Goal: Task Accomplishment & Management: Manage account settings

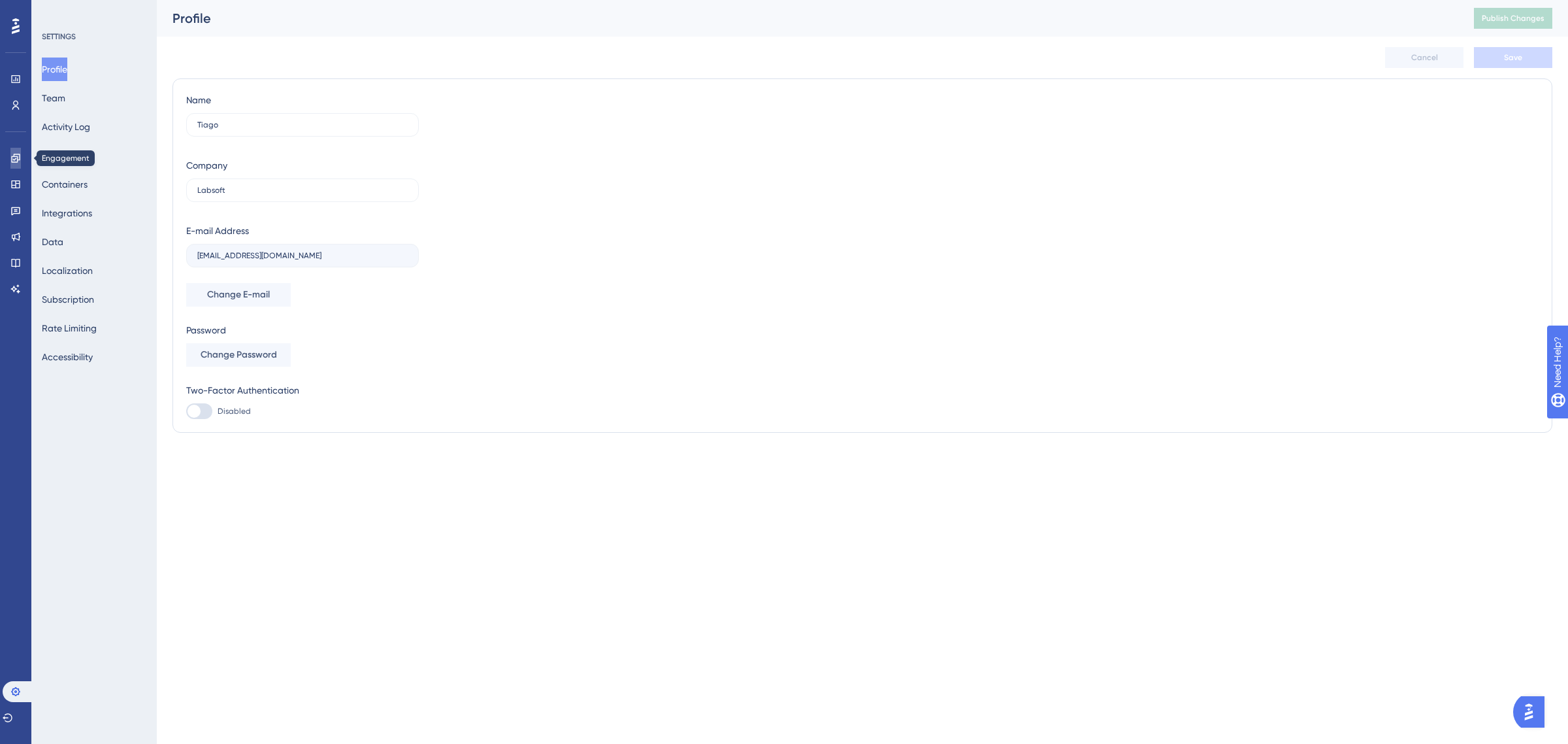
click at [20, 165] on link at bounding box center [15, 158] width 10 height 21
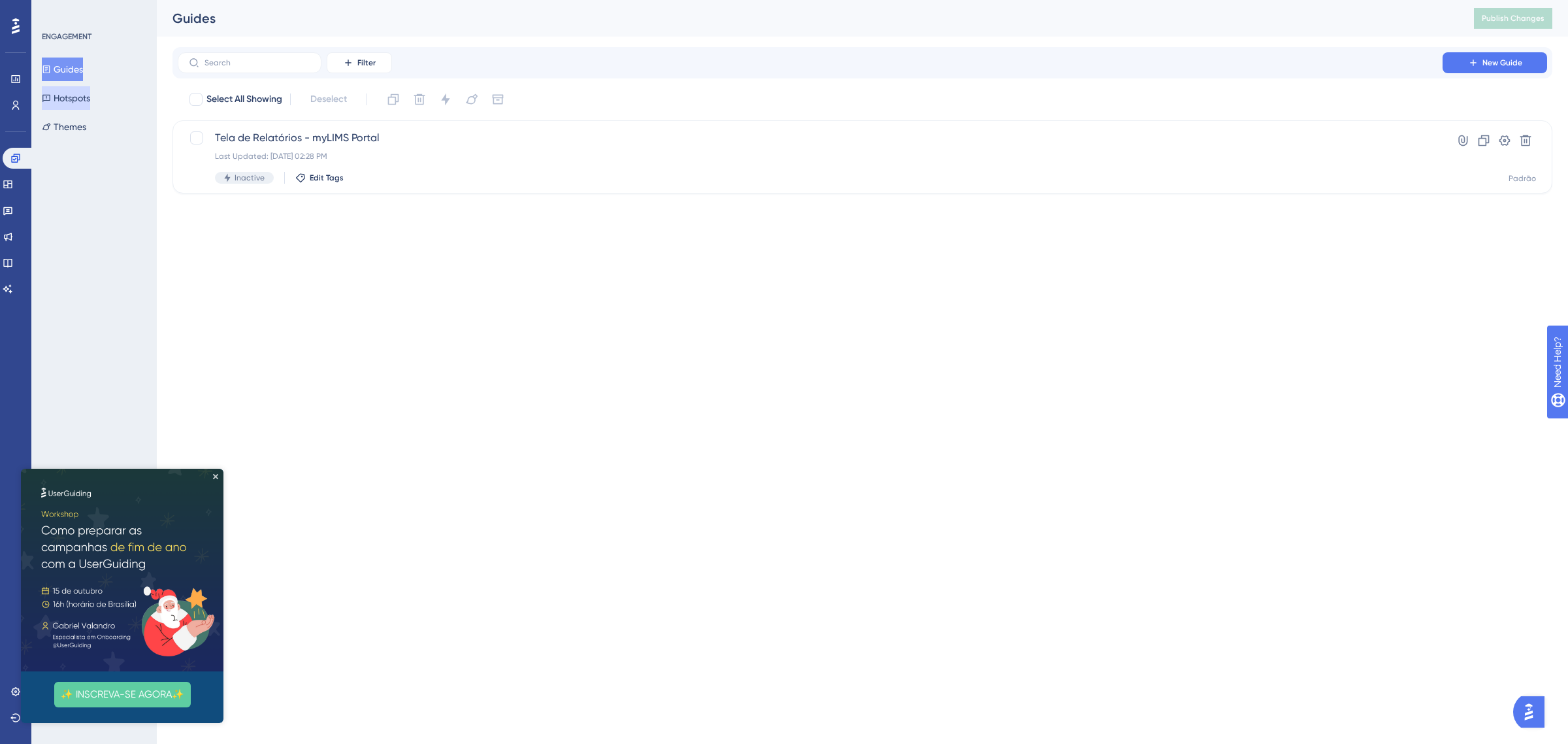
click at [79, 98] on button "Hotspots" at bounding box center [66, 98] width 48 height 23
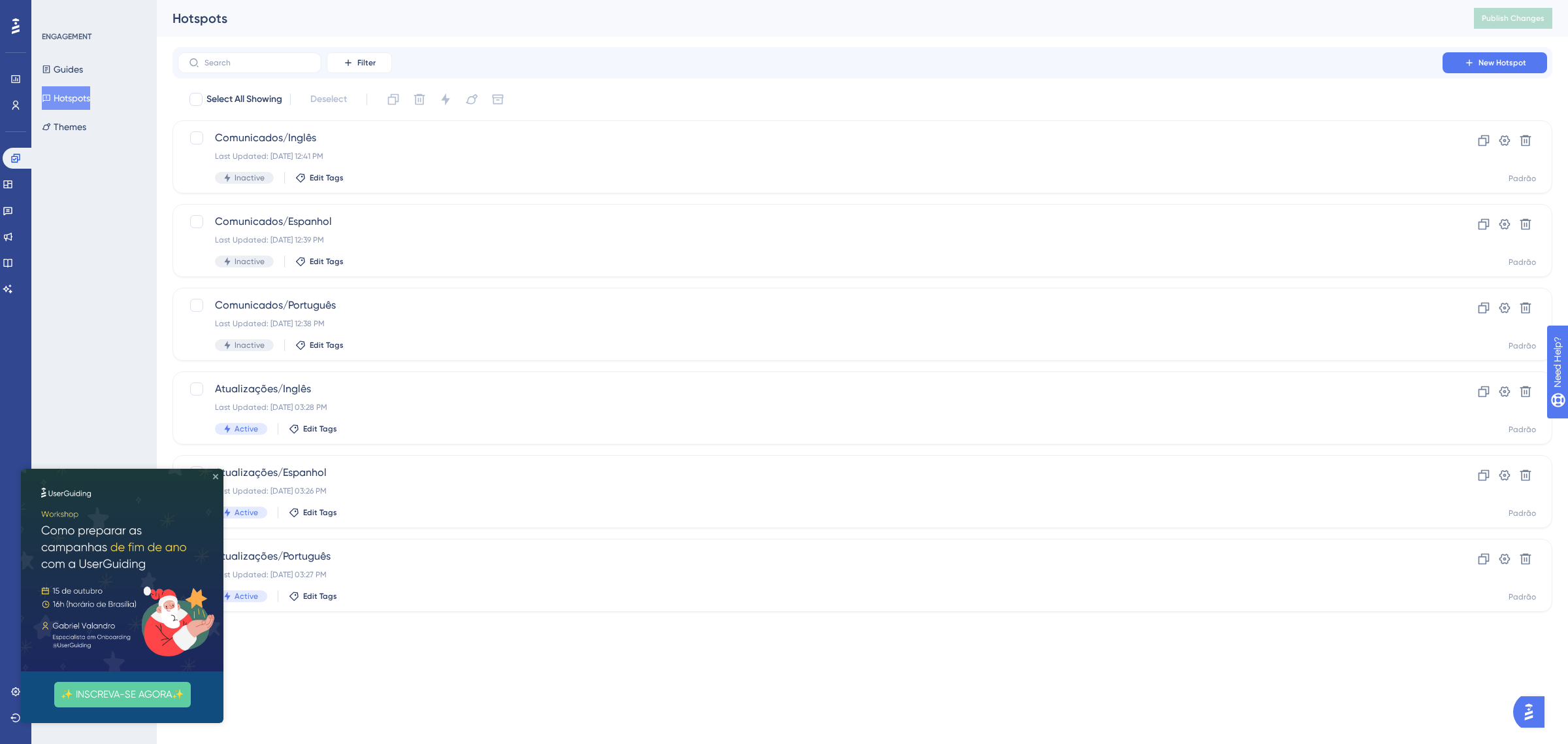
click at [215, 474] on icon "Close Preview" at bounding box center [215, 476] width 5 height 5
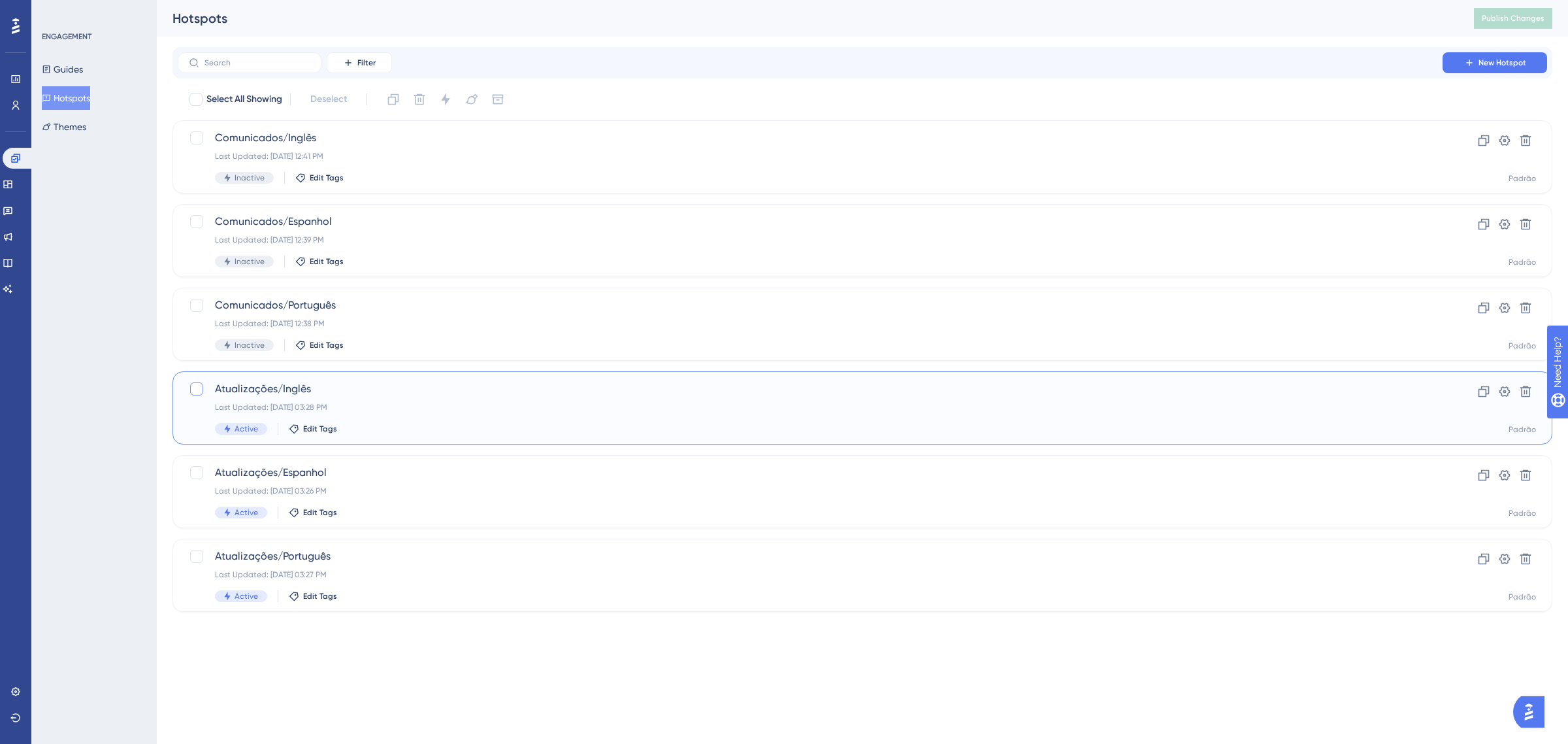
click at [194, 387] on div at bounding box center [197, 389] width 13 height 13
checkbox input "true"
click at [196, 471] on div at bounding box center [197, 473] width 13 height 13
checkbox input "true"
click at [193, 559] on div at bounding box center [197, 556] width 13 height 13
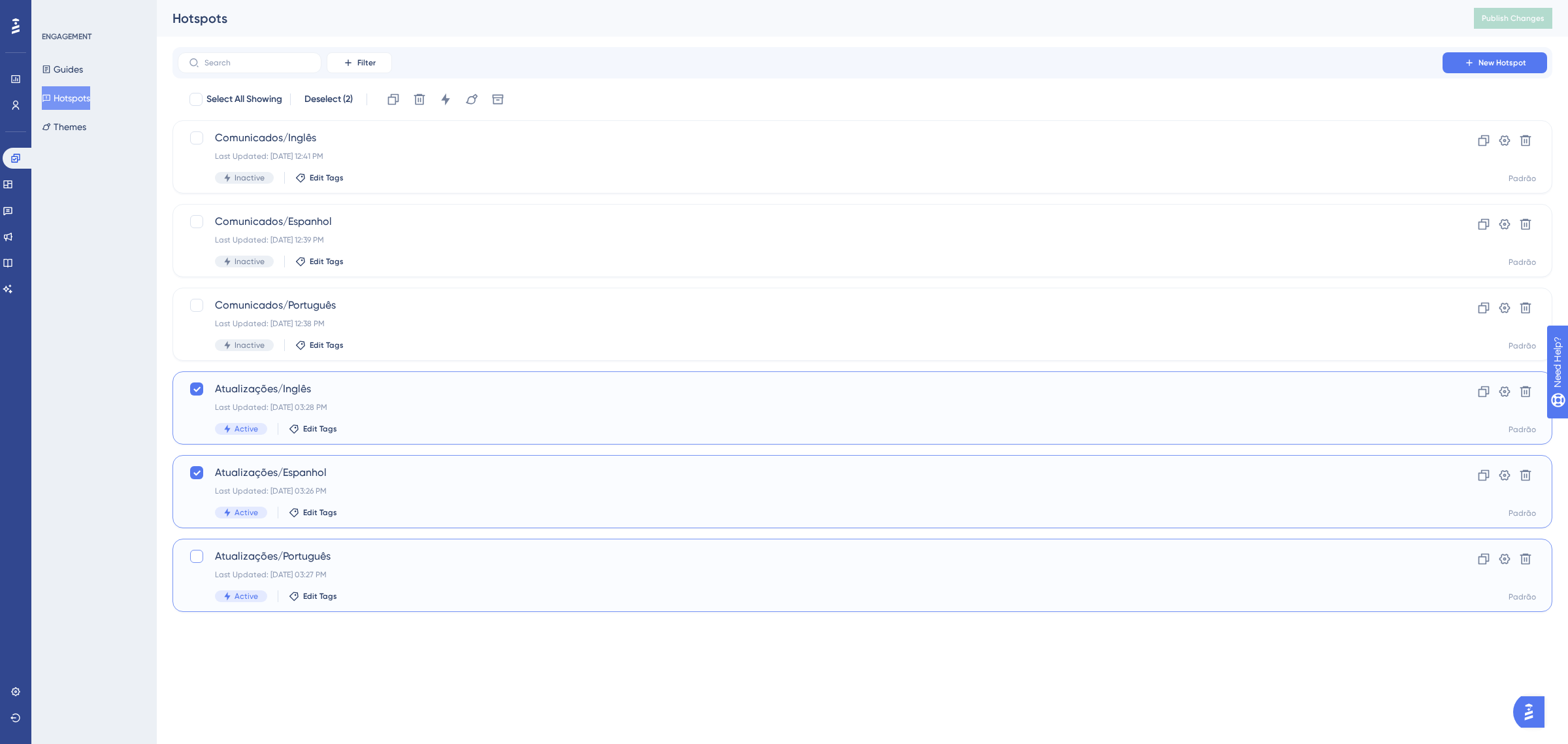
checkbox input "true"
click at [443, 98] on icon at bounding box center [445, 99] width 13 height 13
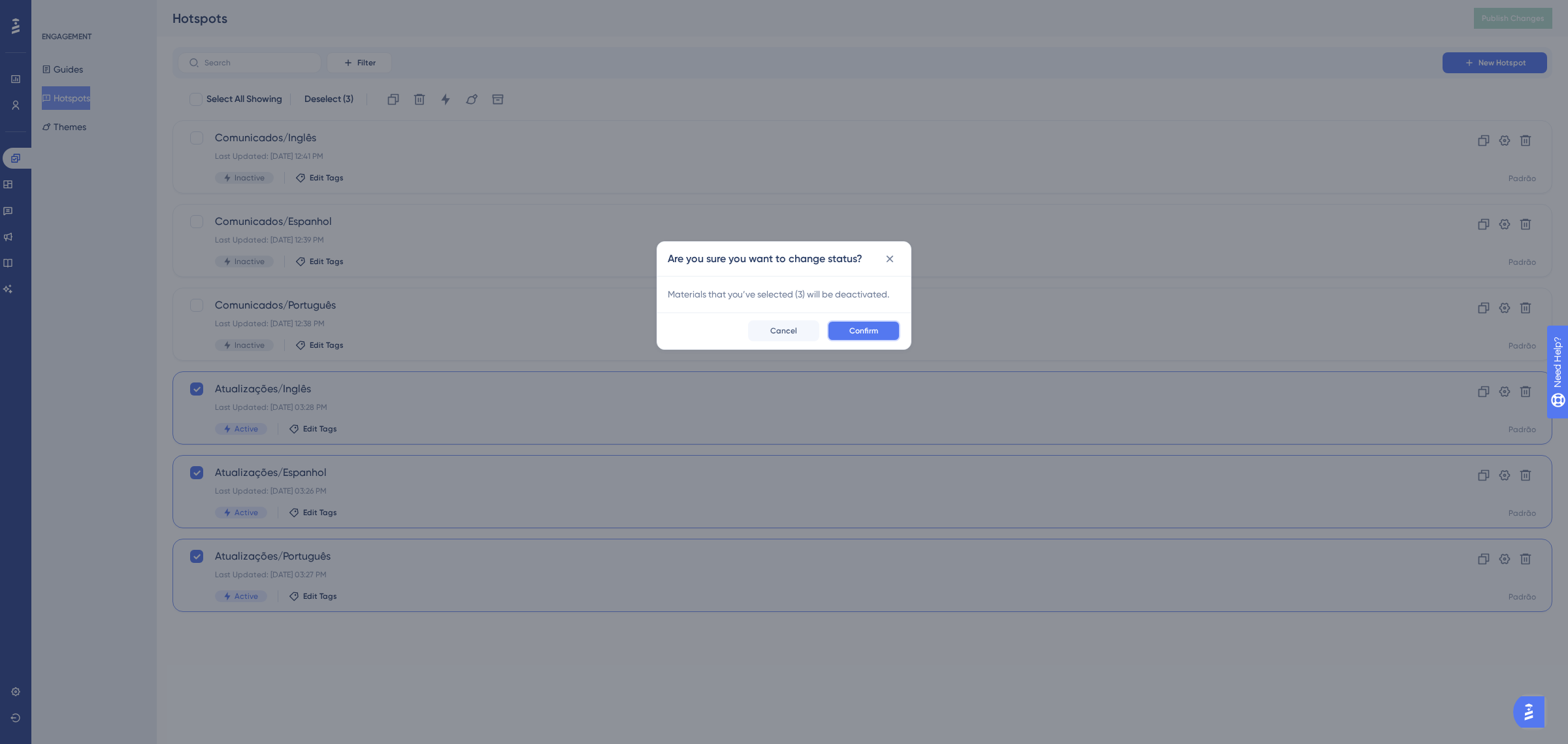
click at [886, 334] on button "Confirm" at bounding box center [864, 331] width 73 height 21
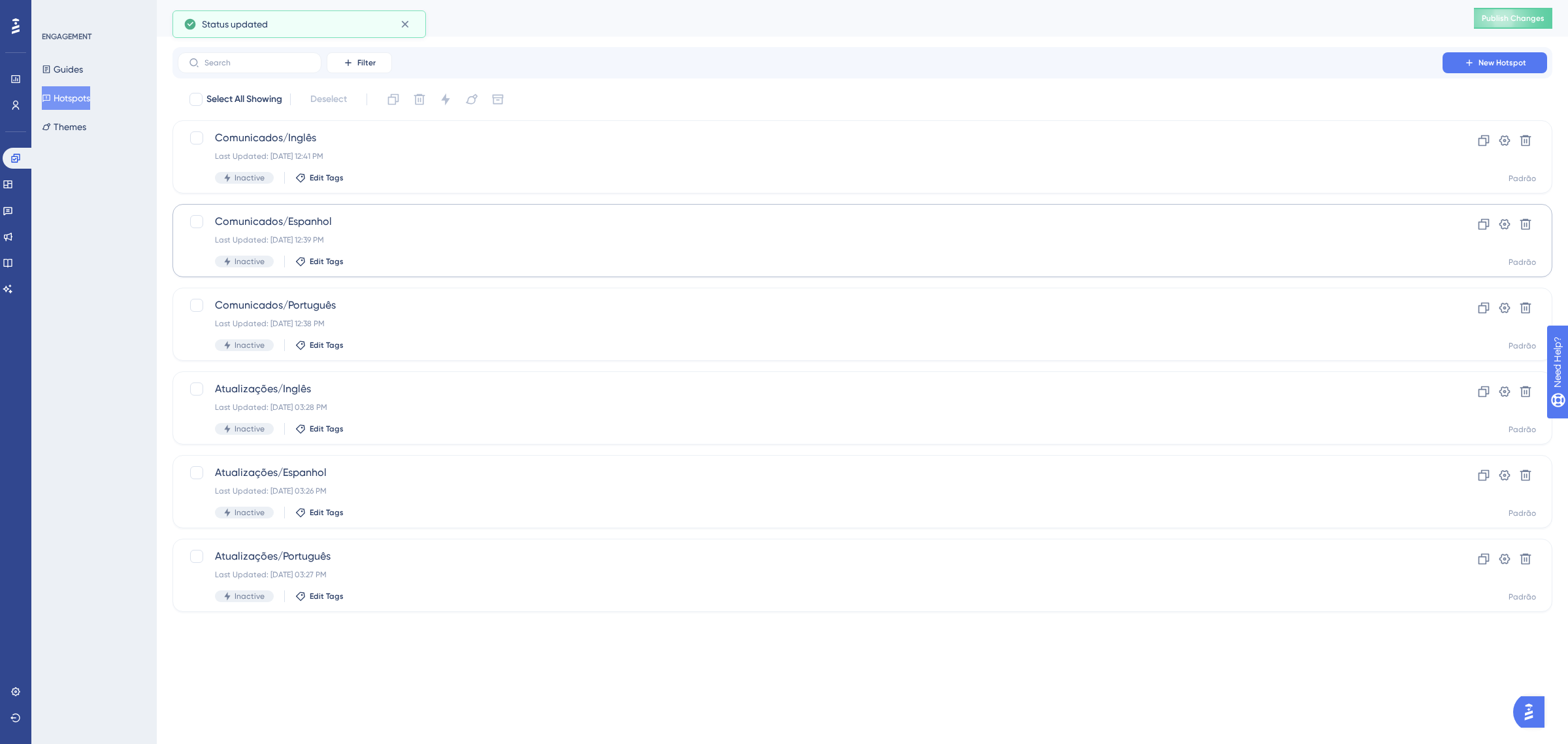
drag, startPoint x: 115, startPoint y: 405, endPoint x: 442, endPoint y: 243, distance: 364.9
click at [115, 404] on div "ENGAGEMENT Guides Hotspots Themes" at bounding box center [94, 372] width 126 height 744
click at [1480, 15] on button "Publish Changes" at bounding box center [1513, 19] width 78 height 21
click at [132, 274] on div "ENGAGEMENT Guides Hotspots Themes" at bounding box center [94, 372] width 126 height 744
